Goal: Information Seeking & Learning: Learn about a topic

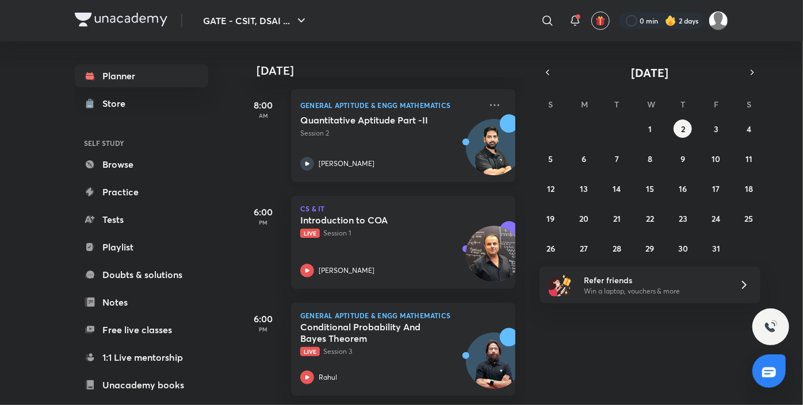
scroll to position [169, 0]
click at [392, 243] on div "Introduction to COA Live Session 1 [PERSON_NAME]" at bounding box center [390, 246] width 181 height 63
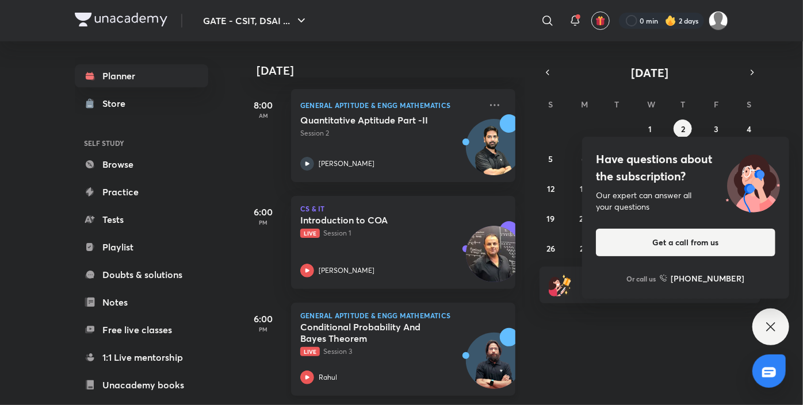
click at [357, 326] on h5 "Conditional Probability And Bayes Theorem" at bounding box center [371, 333] width 143 height 23
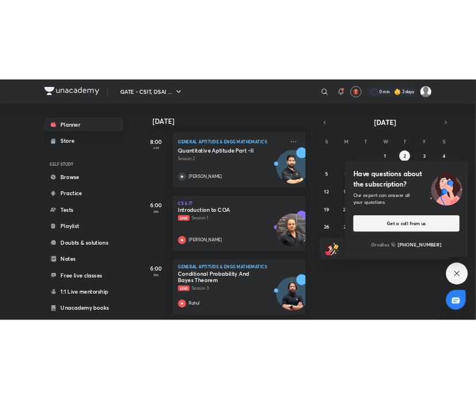
scroll to position [169, 0]
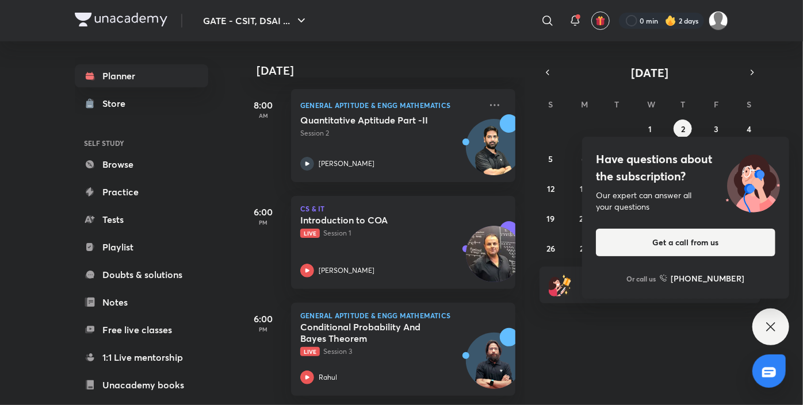
click at [767, 328] on icon at bounding box center [771, 327] width 14 height 14
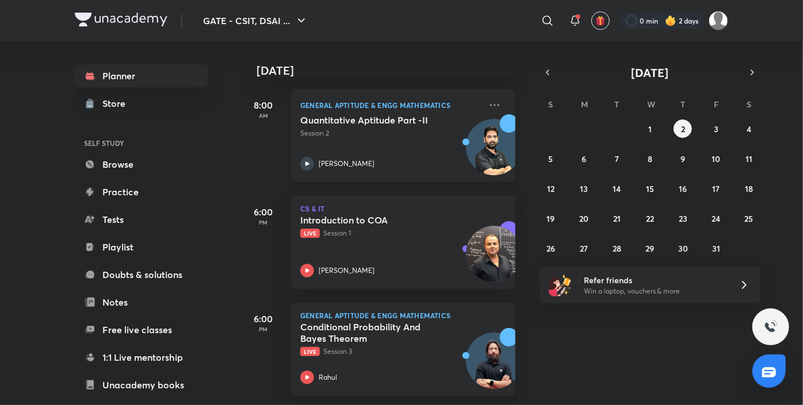
click at [350, 133] on div "Quantitative Aptitude Part -II Session 2 [PERSON_NAME]" at bounding box center [390, 142] width 181 height 56
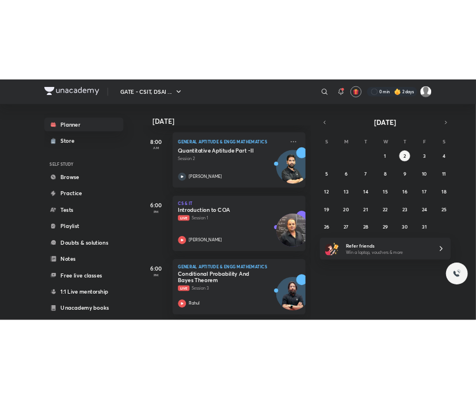
scroll to position [169, 0]
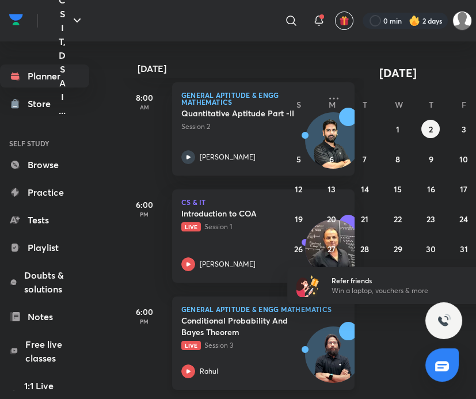
click at [247, 340] on p "Live Session 3" at bounding box center [250, 345] width 139 height 10
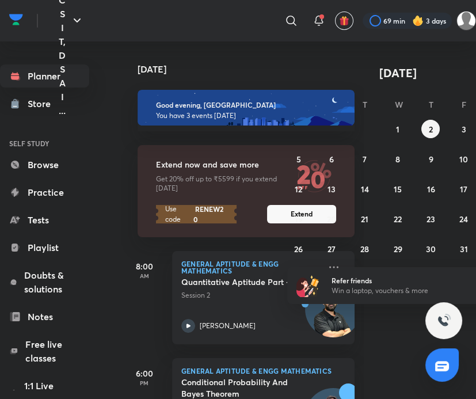
click at [379, 331] on div "Today Good evening, Varsha You have 3 events today Extend now and save more Get…" at bounding box center [298, 219] width 354 height 357
